Goal: Find specific page/section: Find specific page/section

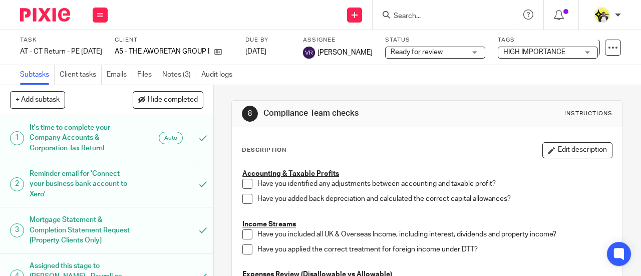
click at [417, 20] on input "Search" at bounding box center [438, 16] width 90 height 9
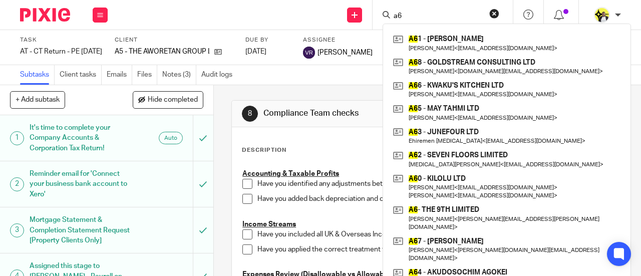
click at [417, 12] on input "a6" at bounding box center [438, 16] width 90 height 9
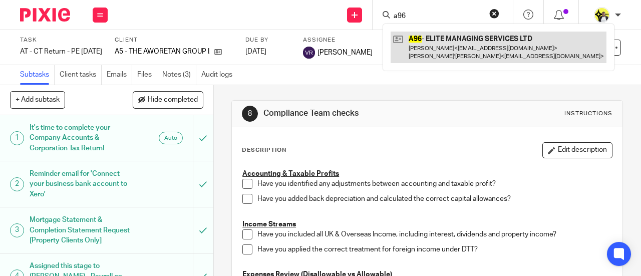
type input "a96"
click at [436, 45] on link at bounding box center [499, 47] width 216 height 31
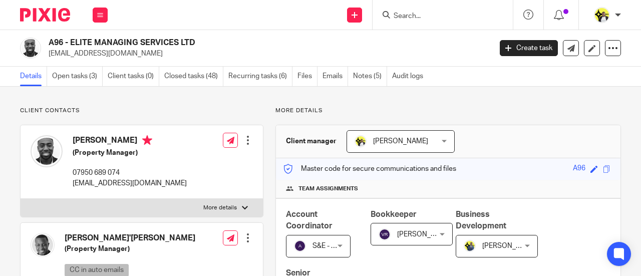
click at [419, 14] on input "Search" at bounding box center [438, 16] width 90 height 9
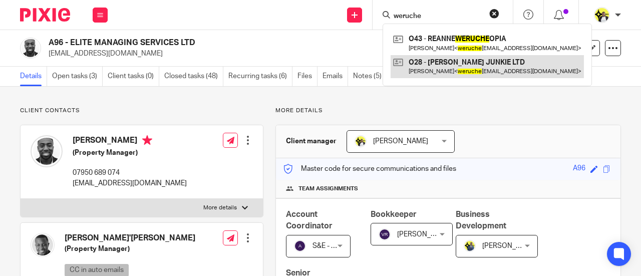
type input "weruche"
click at [436, 65] on link at bounding box center [487, 66] width 193 height 23
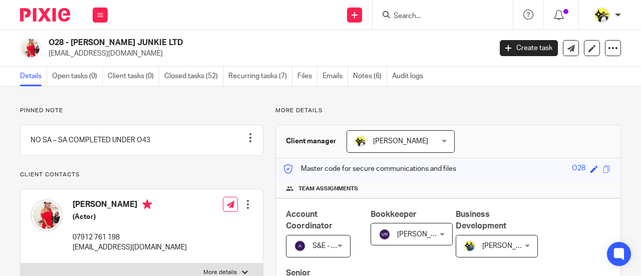
click at [433, 17] on input "Search" at bounding box center [438, 16] width 90 height 9
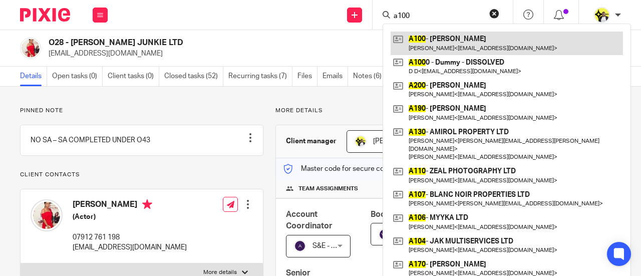
type input "a100"
click at [445, 34] on link at bounding box center [507, 43] width 232 height 23
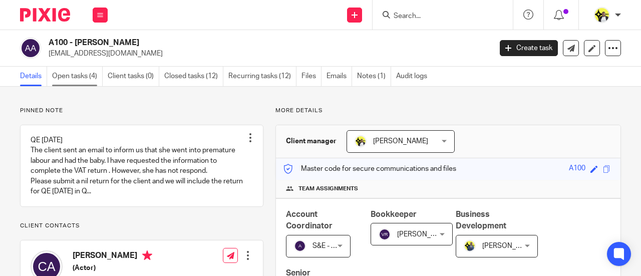
click at [86, 74] on link "Open tasks (4)" at bounding box center [77, 77] width 51 height 20
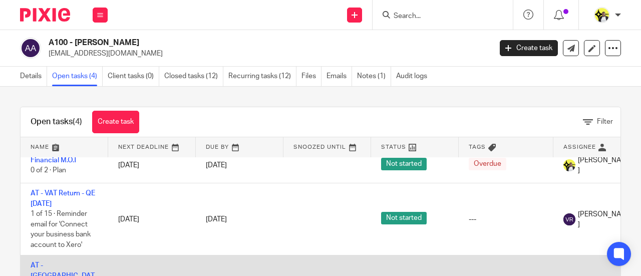
scroll to position [61, 0]
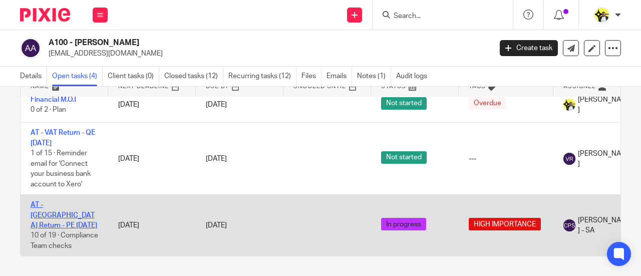
click at [70, 201] on link "AT - [GEOGRAPHIC_DATA] Return - PE [DATE]" at bounding box center [64, 215] width 67 height 28
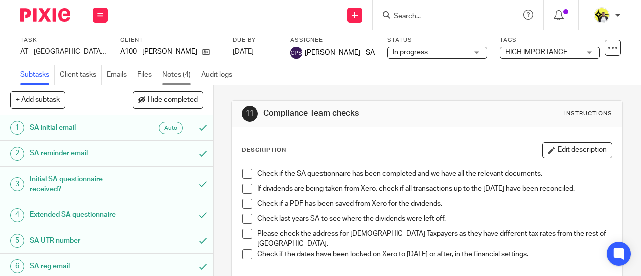
click at [184, 74] on link "Notes (4)" at bounding box center [179, 75] width 34 height 20
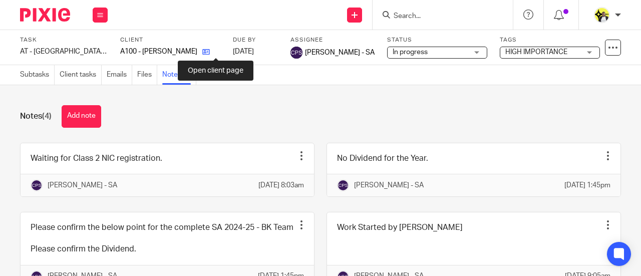
click at [210, 53] on icon at bounding box center [206, 52] width 8 height 8
